Goal: Task Accomplishment & Management: Manage account settings

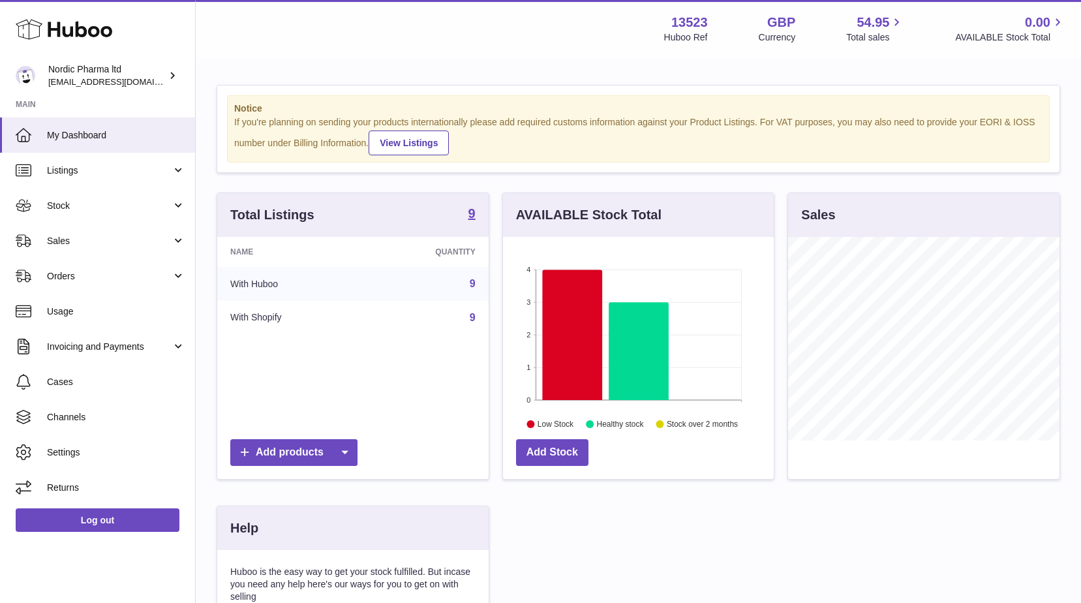
scroll to position [204, 271]
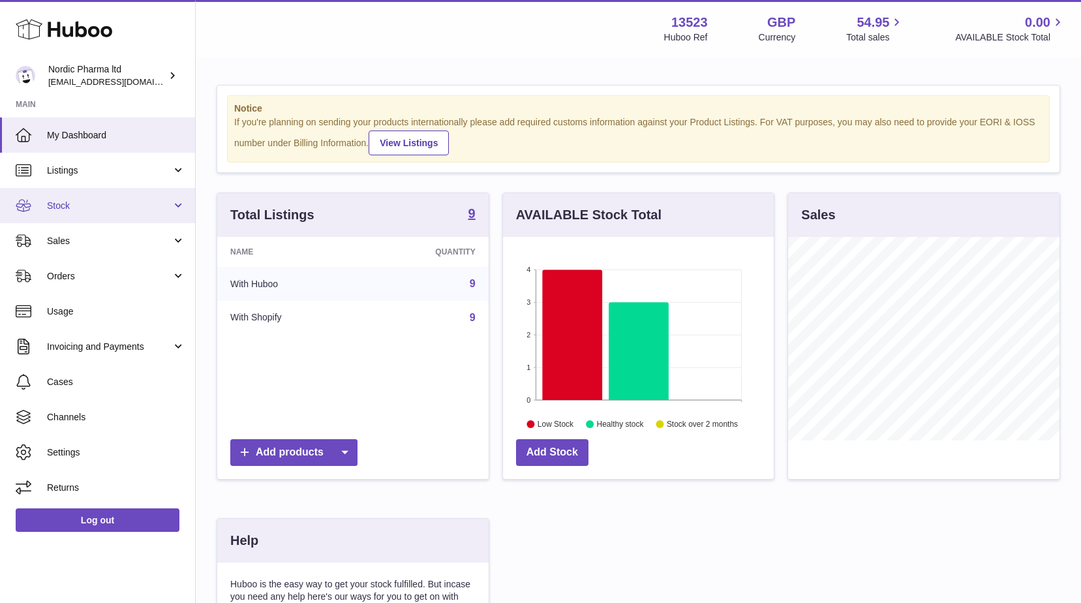
click at [88, 200] on span "Stock" at bounding box center [109, 206] width 125 height 12
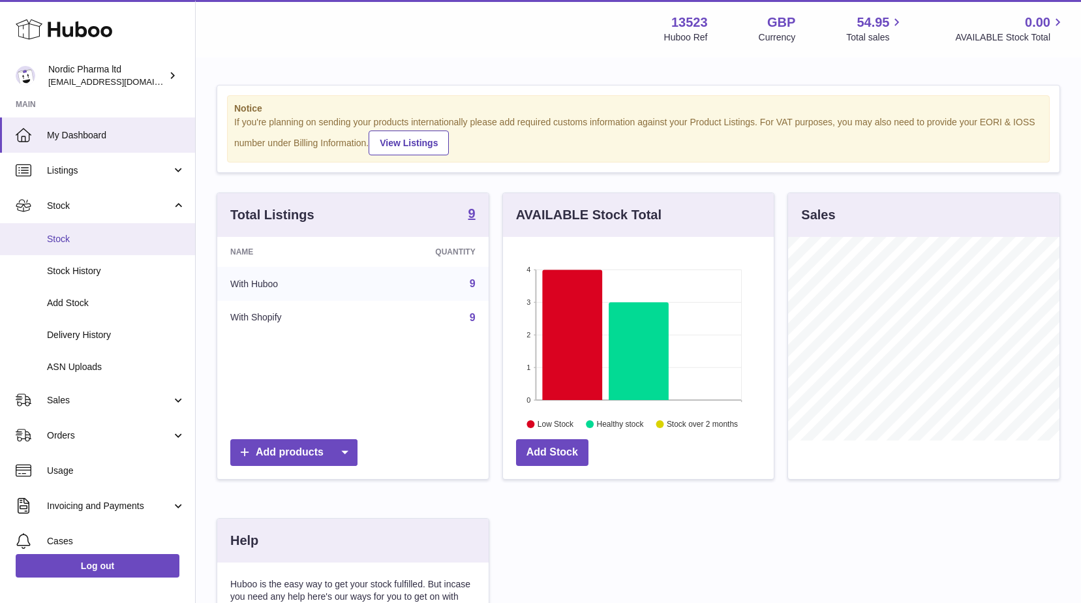
click at [72, 245] on span "Stock" at bounding box center [116, 239] width 138 height 12
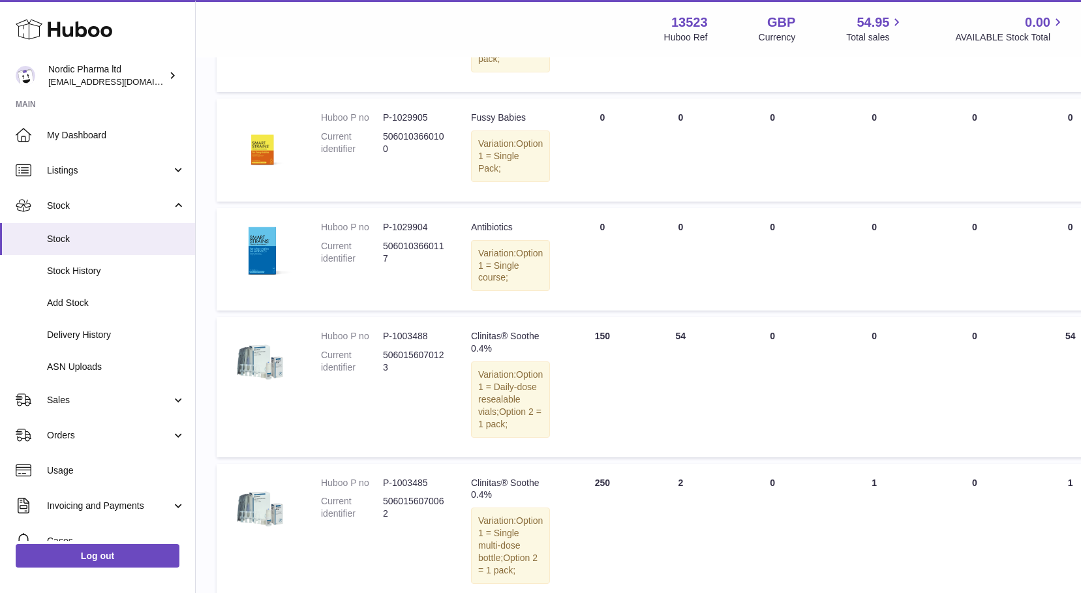
scroll to position [392, 0]
click at [116, 568] on link "Log out" at bounding box center [98, 555] width 164 height 23
